Goal: Task Accomplishment & Management: Complete application form

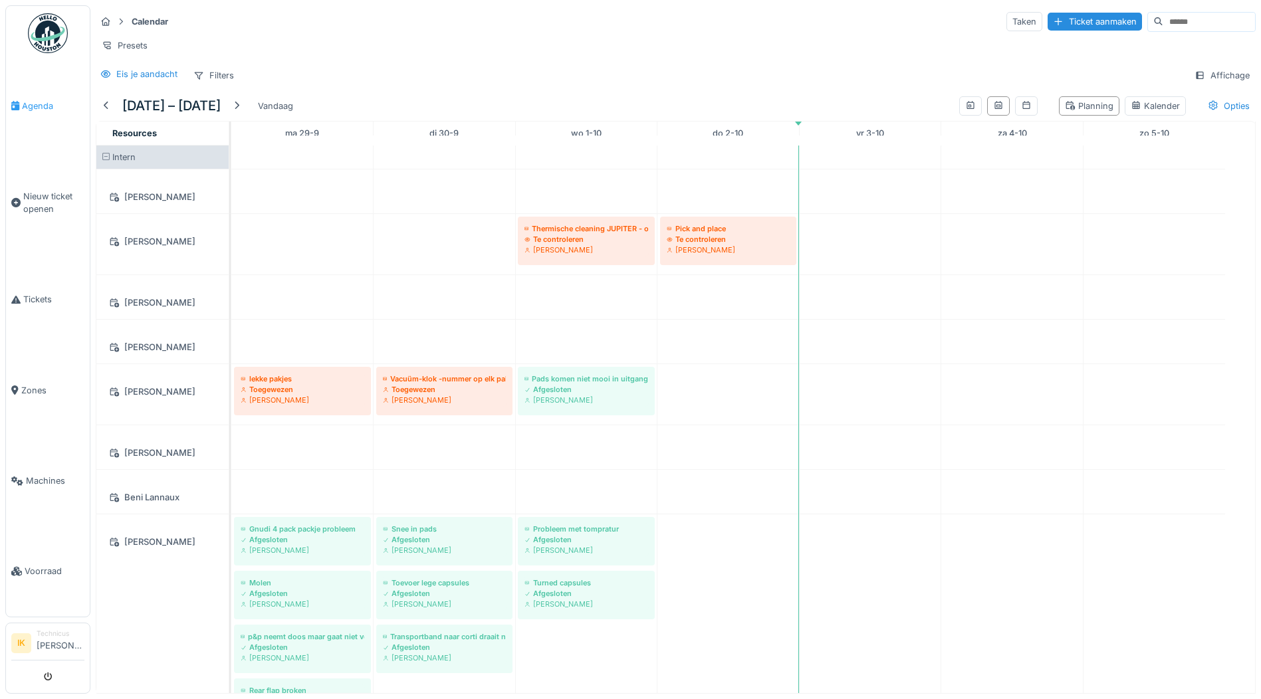
scroll to position [1861, 0]
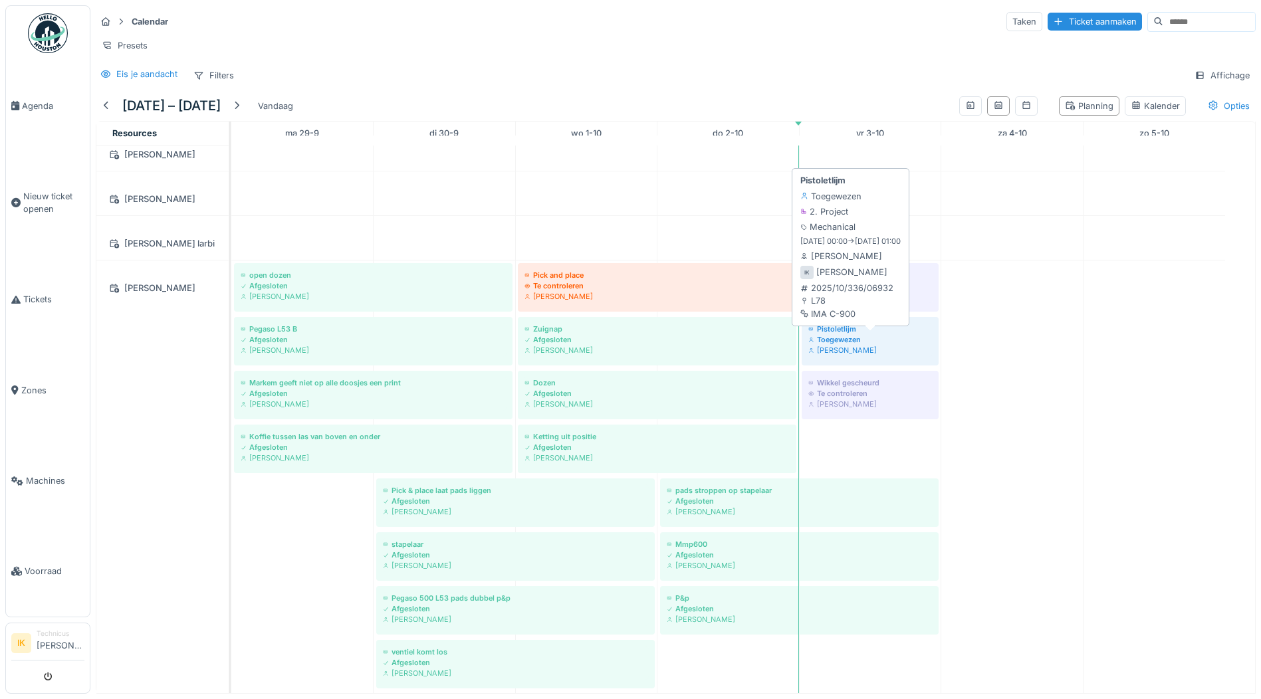
click at [837, 334] on div "Pistoletlijm" at bounding box center [870, 329] width 124 height 11
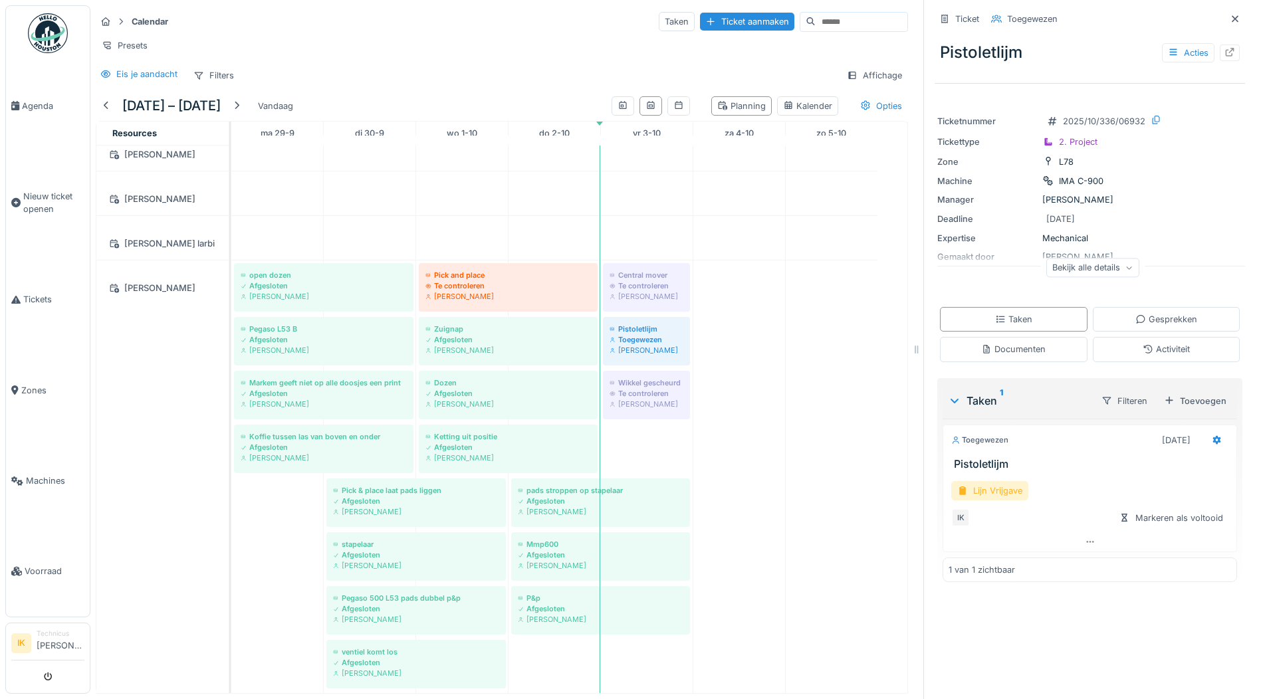
click at [991, 492] on div "Lijn Vrijgave" at bounding box center [989, 490] width 77 height 19
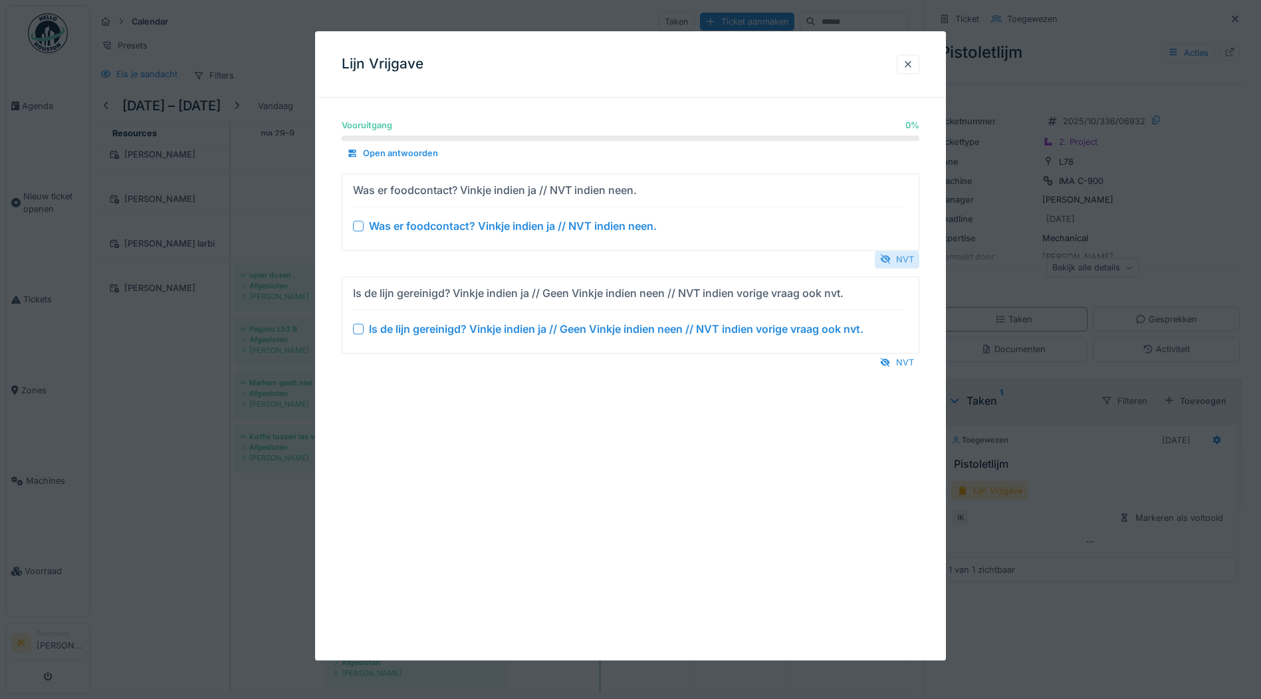
click at [909, 259] on div "NVT" at bounding box center [897, 260] width 45 height 18
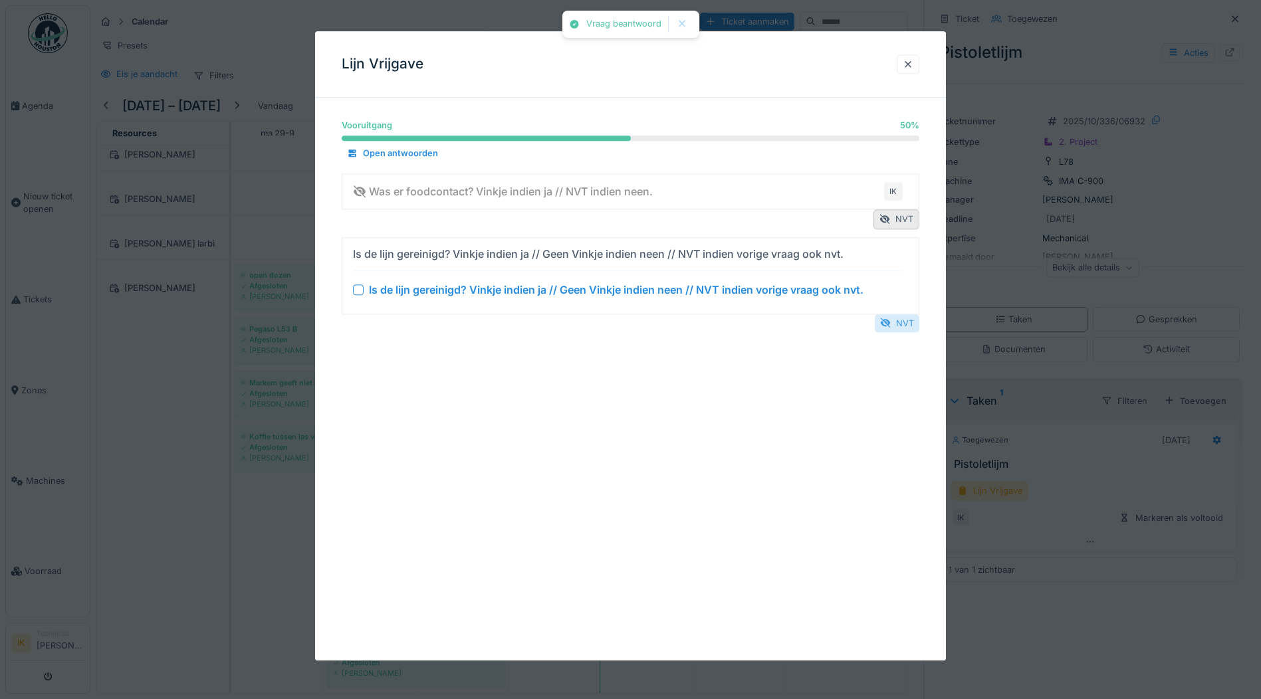
click at [915, 328] on div "NVT" at bounding box center [897, 323] width 45 height 18
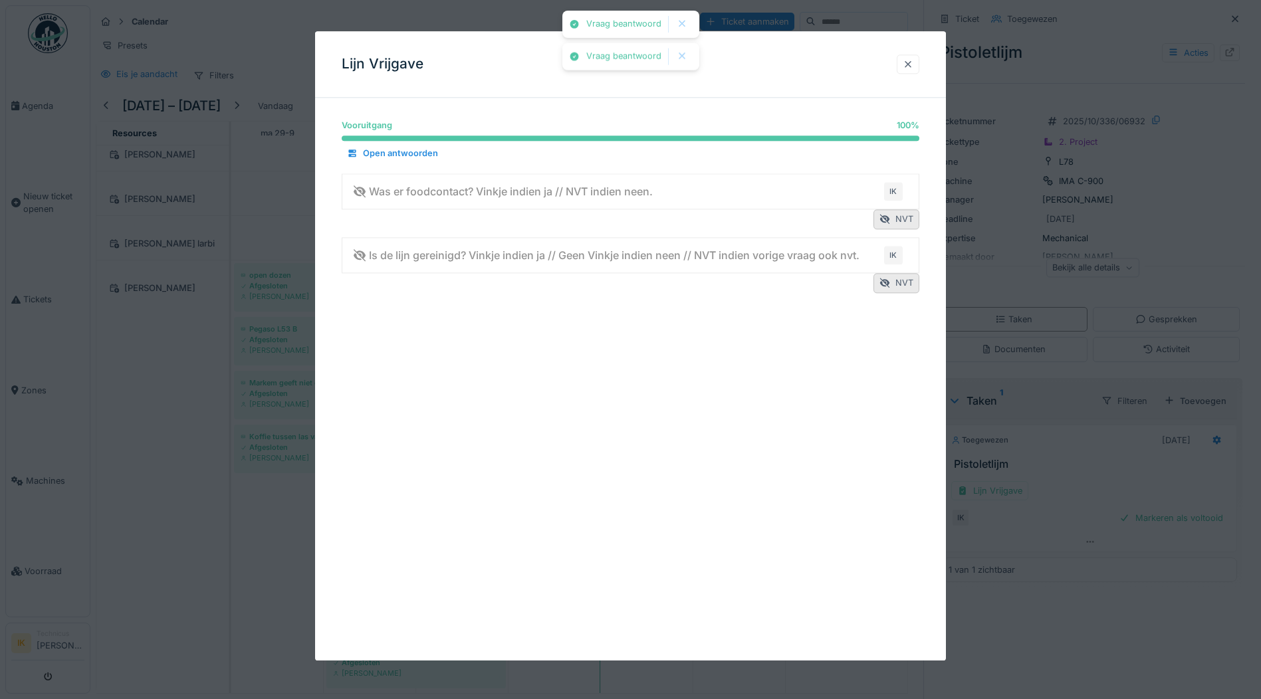
click at [910, 60] on div at bounding box center [908, 64] width 11 height 13
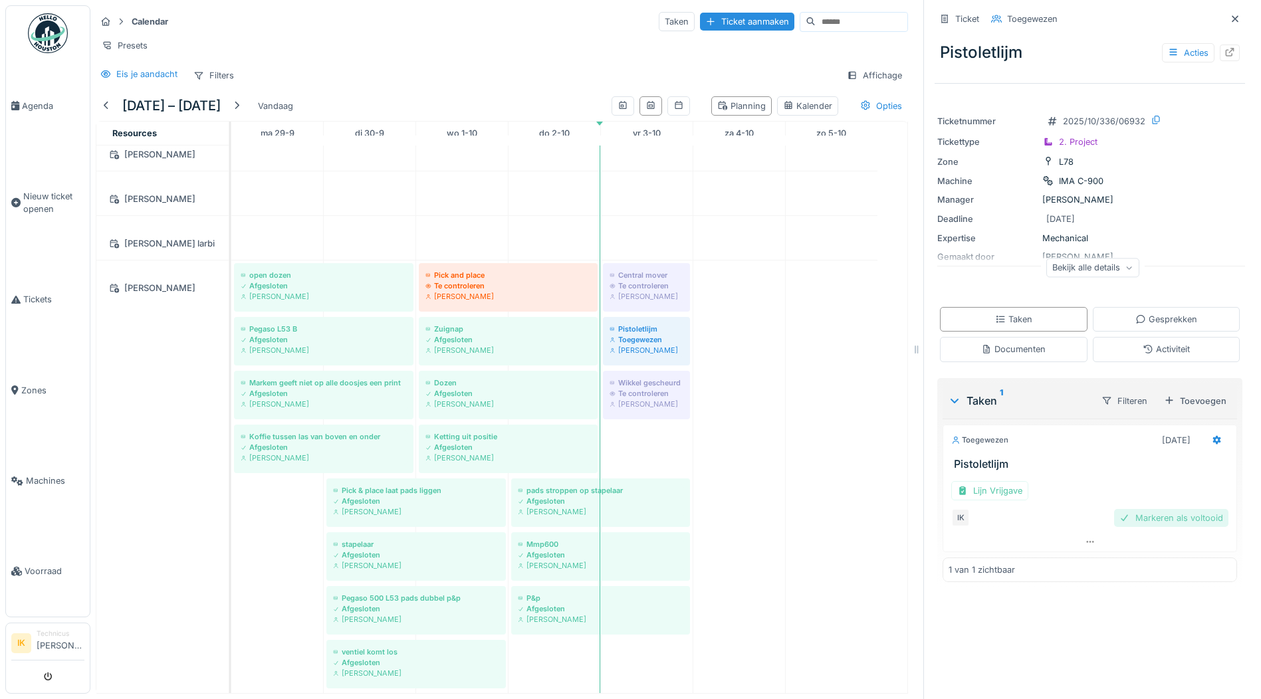
click at [1173, 521] on div "Markeren als voltooid" at bounding box center [1171, 518] width 114 height 18
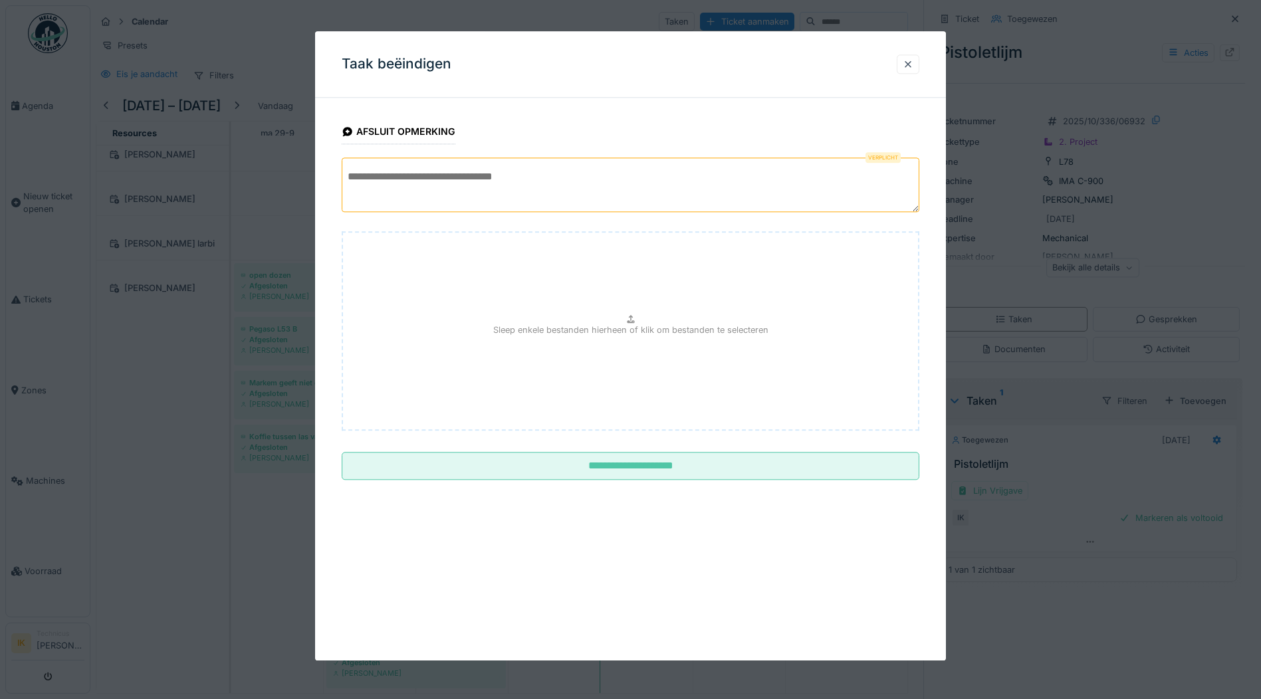
click at [490, 175] on textarea at bounding box center [631, 185] width 578 height 55
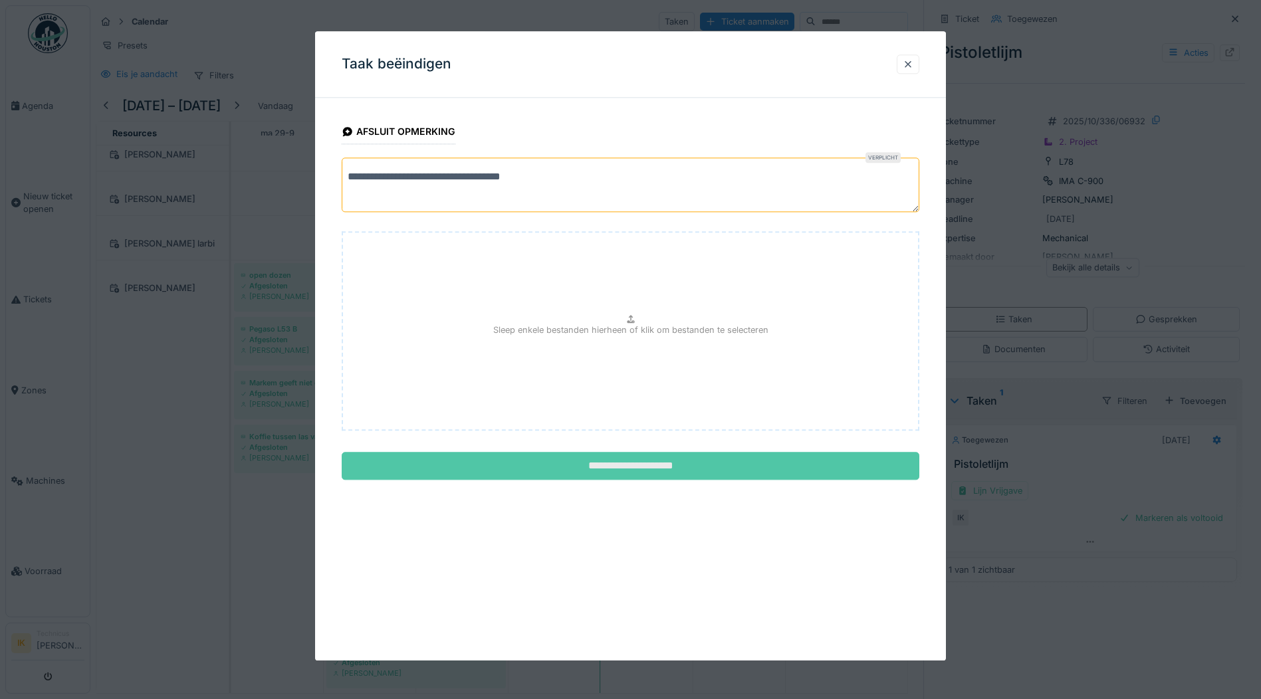
type textarea "**********"
click at [671, 467] on input "**********" at bounding box center [631, 467] width 578 height 28
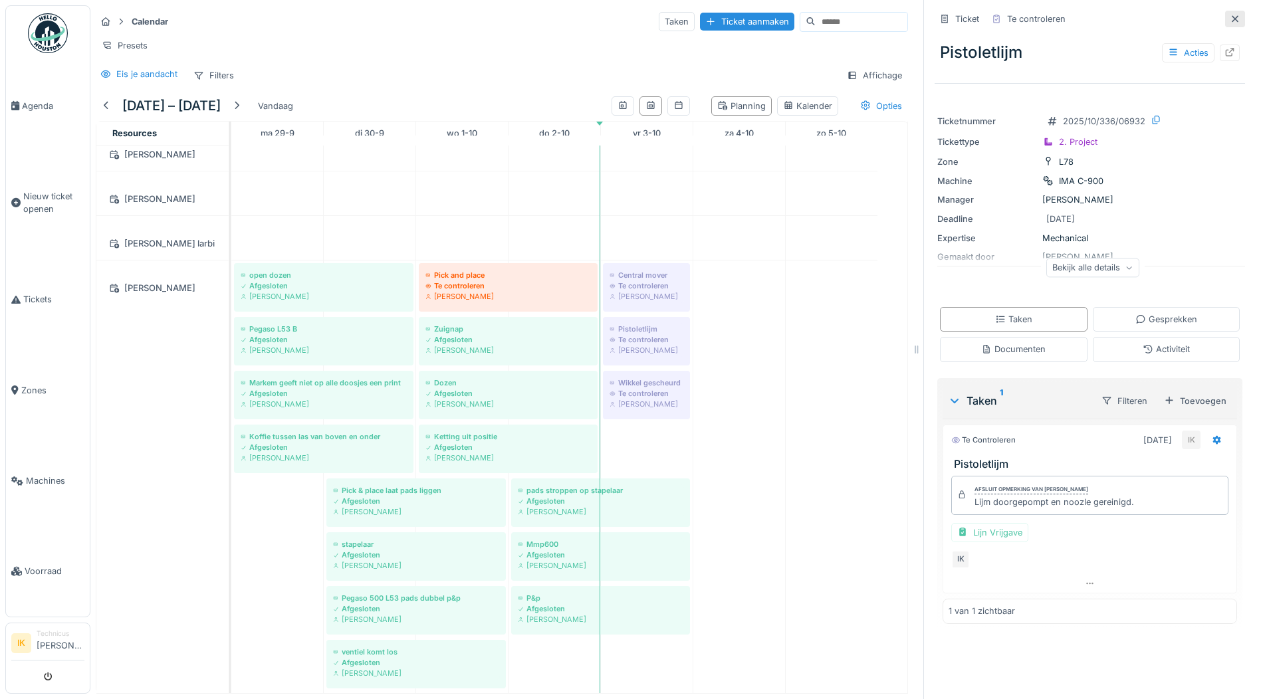
click at [1230, 15] on icon at bounding box center [1235, 19] width 11 height 9
